Goal: Navigation & Orientation: Find specific page/section

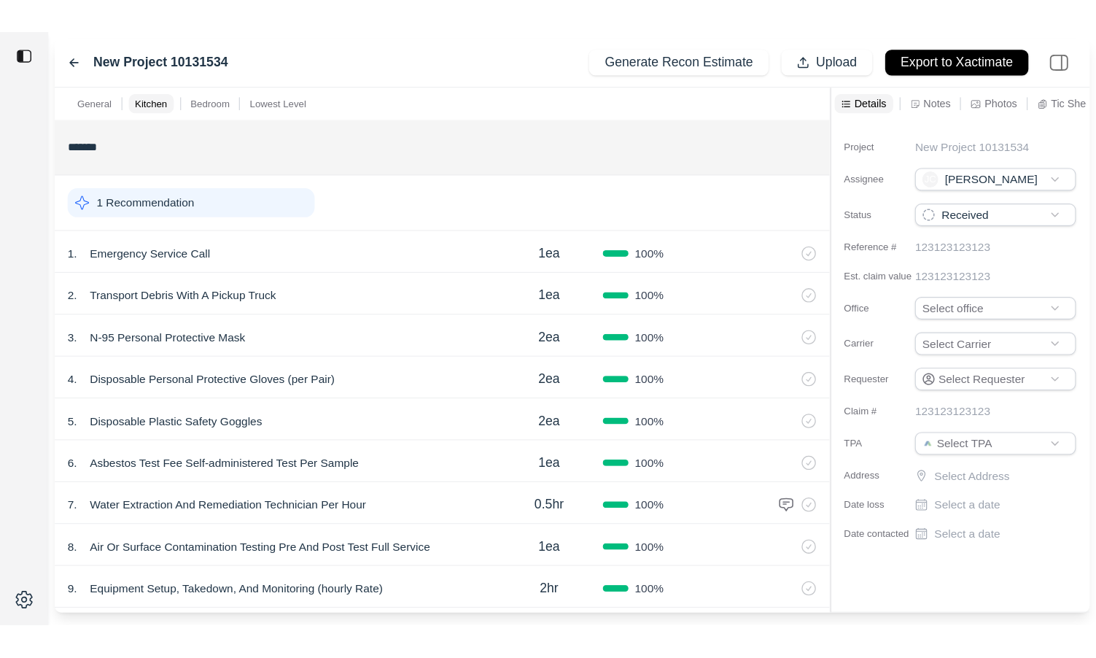
scroll to position [547, 0]
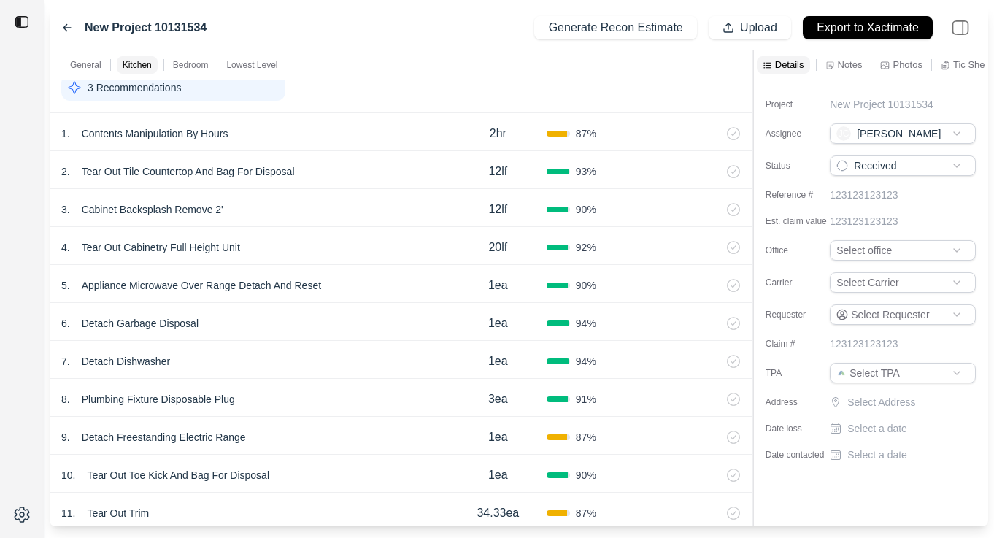
click at [71, 30] on icon at bounding box center [67, 28] width 12 height 12
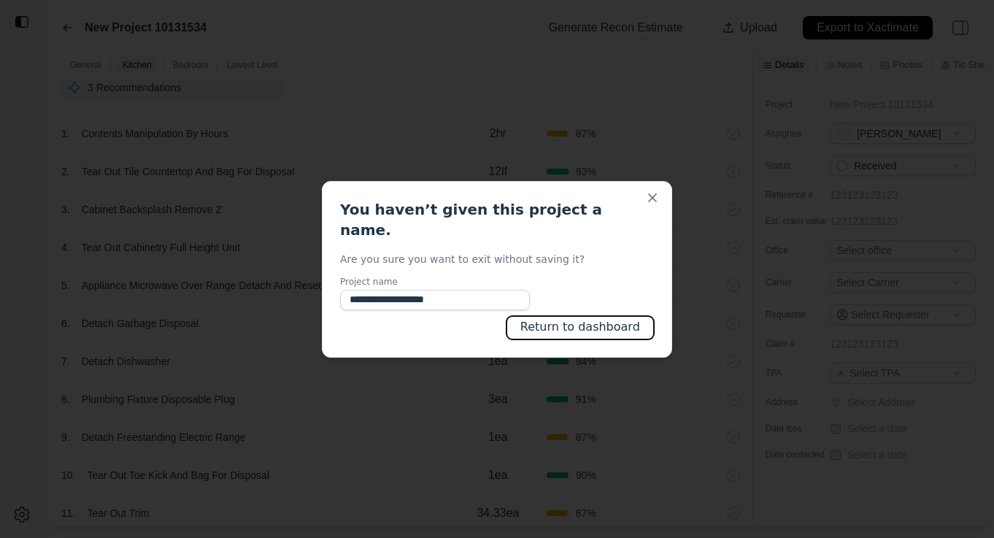
click at [591, 320] on button "Return to dashboard" at bounding box center [579, 327] width 147 height 23
